Goal: Obtain resource: Download file/media

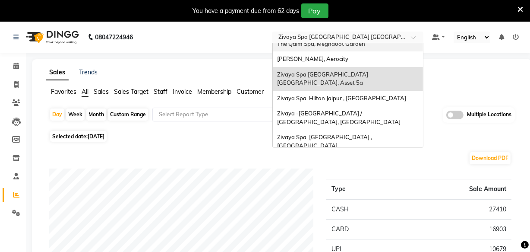
scroll to position [89, 0]
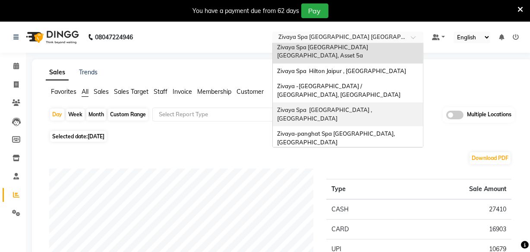
click at [336, 102] on div "Zivaya Spa [GEOGRAPHIC_DATA] , [GEOGRAPHIC_DATA]" at bounding box center [348, 114] width 150 height 24
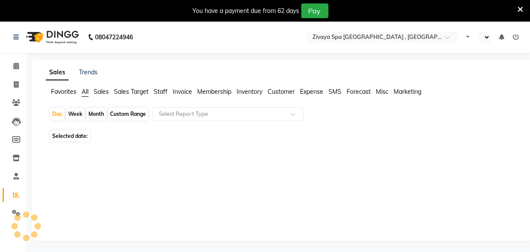
select select "en"
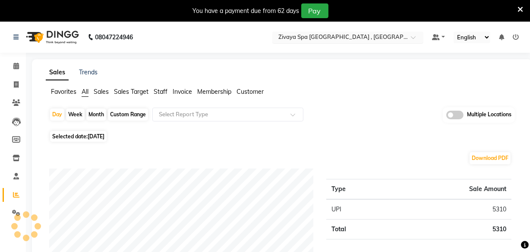
click at [333, 39] on input "text" at bounding box center [339, 38] width 125 height 9
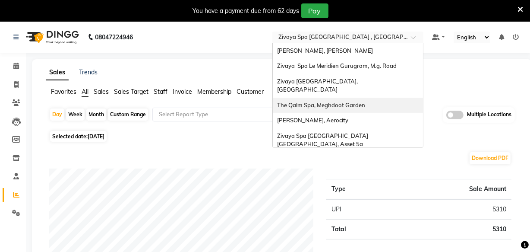
click at [351, 101] on span "The Qalm Spa, Meghdoot Garden" at bounding box center [321, 104] width 88 height 7
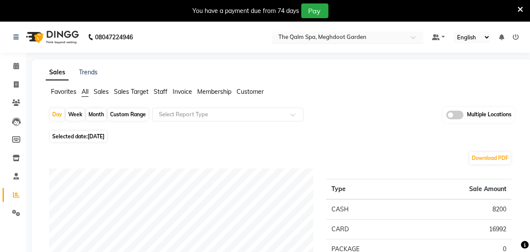
click at [387, 42] on div "Select Location × The Qalm Spa, Meghdoot Garden" at bounding box center [347, 38] width 151 height 12
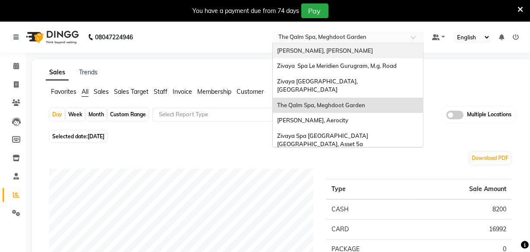
click at [343, 51] on span "[PERSON_NAME], [PERSON_NAME]" at bounding box center [325, 50] width 96 height 7
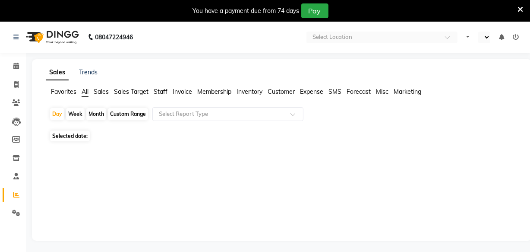
select select "en"
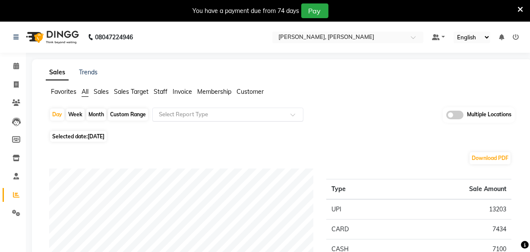
click at [217, 117] on input "text" at bounding box center [219, 114] width 124 height 9
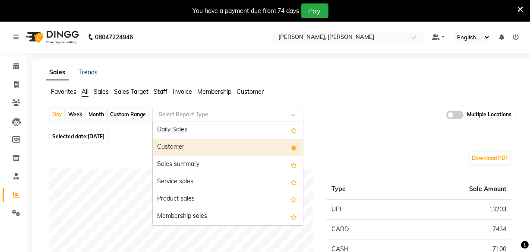
click at [208, 154] on div "Customer" at bounding box center [228, 147] width 150 height 17
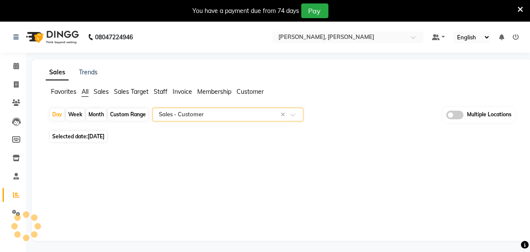
select select "full_report"
select select "csv"
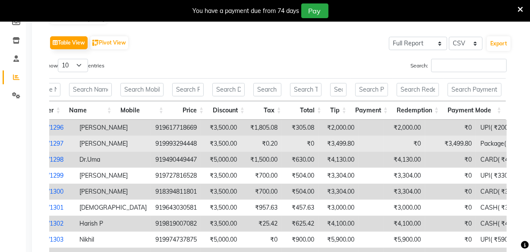
scroll to position [0, 6]
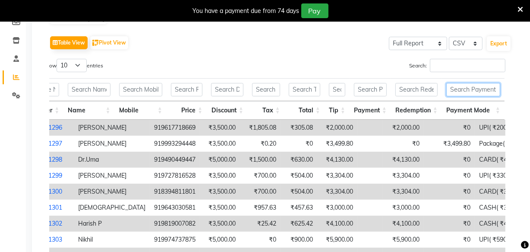
click at [459, 92] on input "text" at bounding box center [474, 89] width 54 height 13
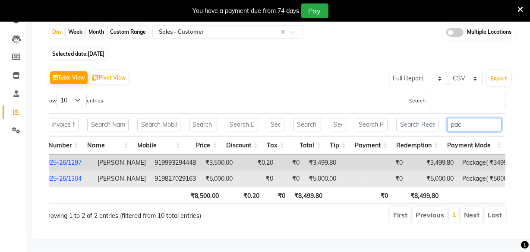
scroll to position [0, 0]
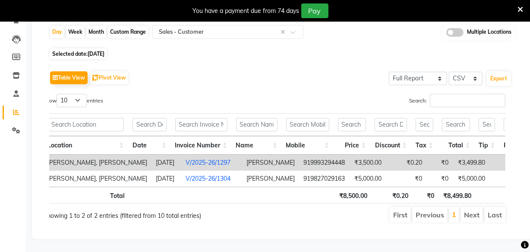
type input "pac"
